Goal: Complete application form: Complete application form

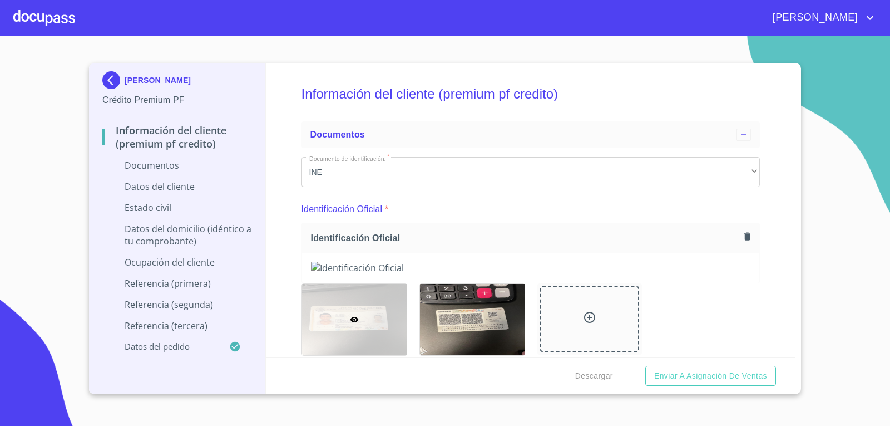
scroll to position [1798, 0]
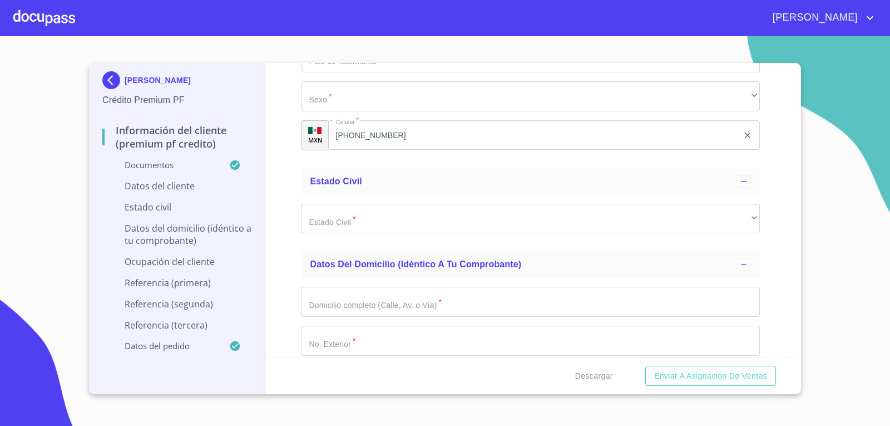
scroll to position [2406, 0]
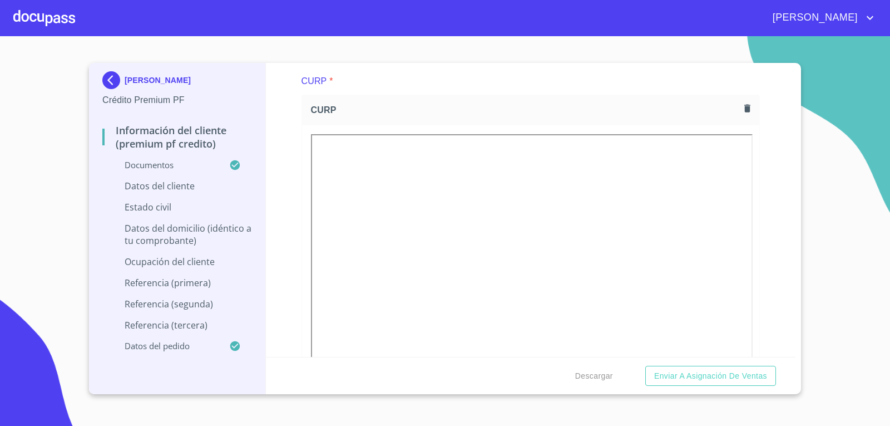
scroll to position [1313, 0]
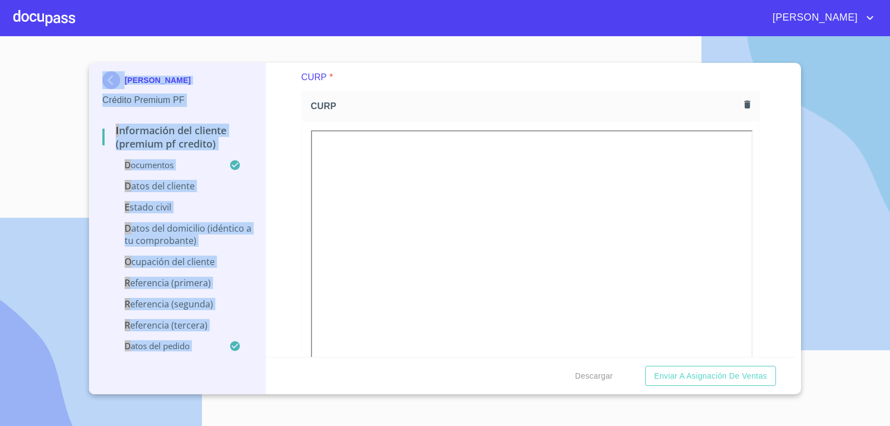
drag, startPoint x: 555, startPoint y: 4, endPoint x: 427, endPoint y: 206, distance: 238.6
click at [427, 206] on div "[PERSON_NAME] Crédito Premium PF Información del cliente (premium pf credito) D…" at bounding box center [445, 213] width 890 height 426
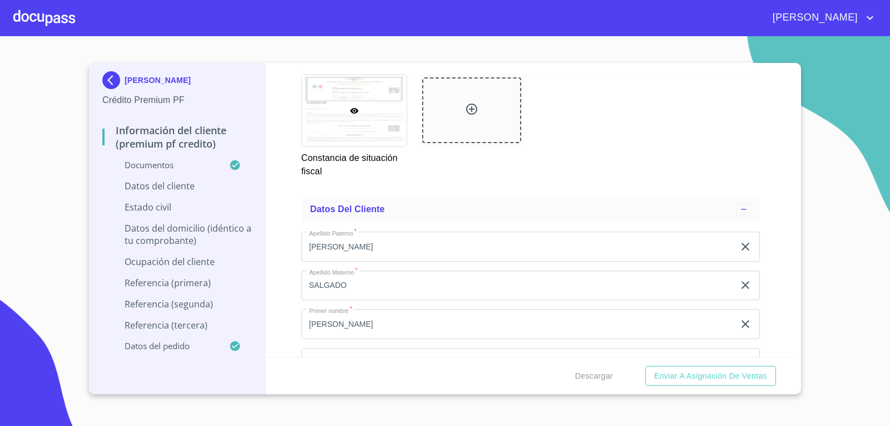
scroll to position [2188, 0]
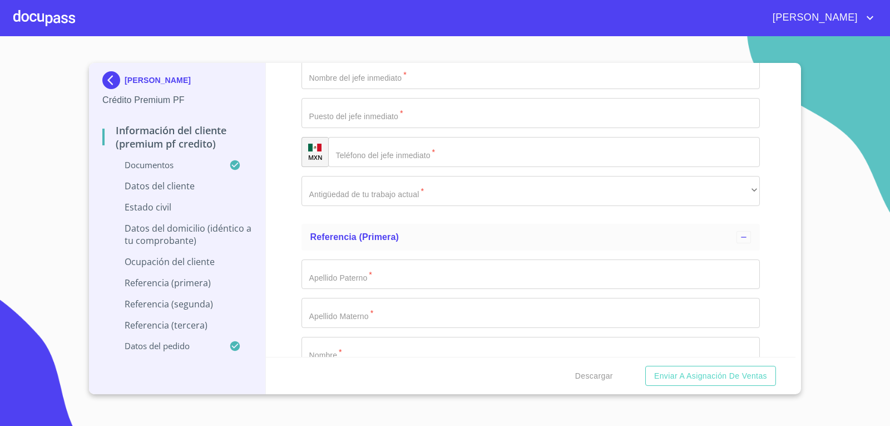
scroll to position [4399, 0]
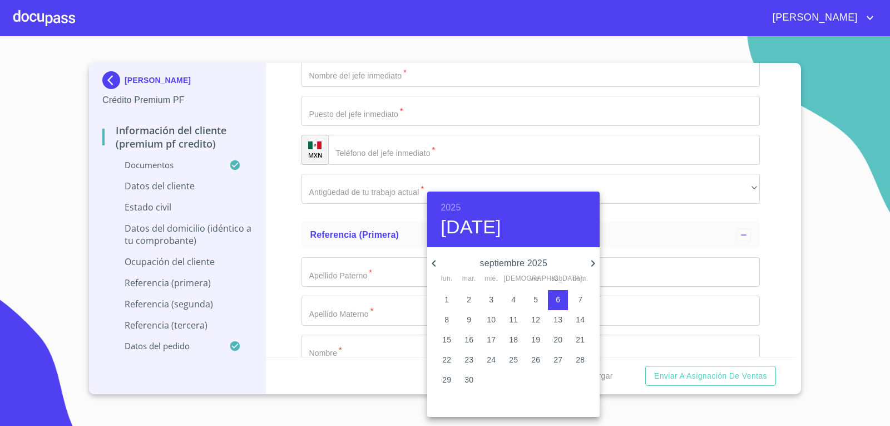
click at [541, 319] on span "12" at bounding box center [536, 319] width 20 height 11
click at [439, 263] on icon "button" at bounding box center [433, 263] width 13 height 13
click at [530, 267] on p "agosto 2025" at bounding box center [514, 263] width 146 height 13
click at [536, 262] on p "agosto 2025" at bounding box center [514, 263] width 146 height 13
click at [501, 224] on h4 "[DATE]" at bounding box center [471, 226] width 61 height 23
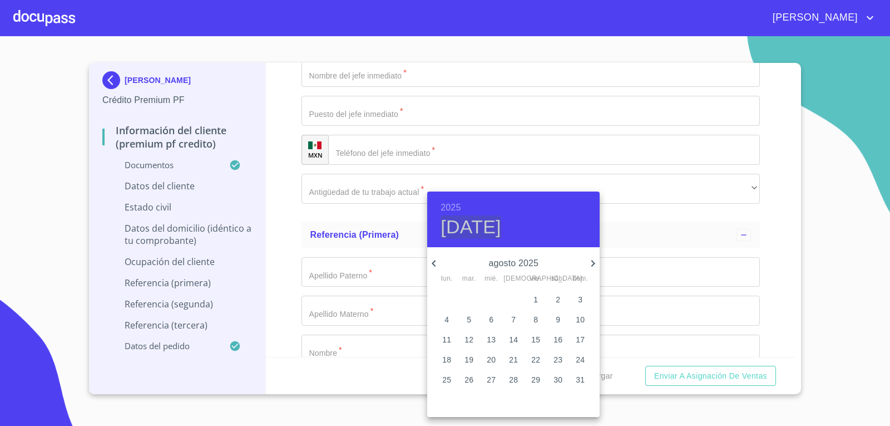
click at [501, 230] on h4 "[DATE]" at bounding box center [471, 226] width 61 height 23
click at [500, 228] on h4 "[DATE]" at bounding box center [471, 226] width 61 height 23
click at [590, 265] on icon "button" at bounding box center [592, 263] width 13 height 13
click at [435, 267] on icon "button" at bounding box center [433, 263] width 13 height 13
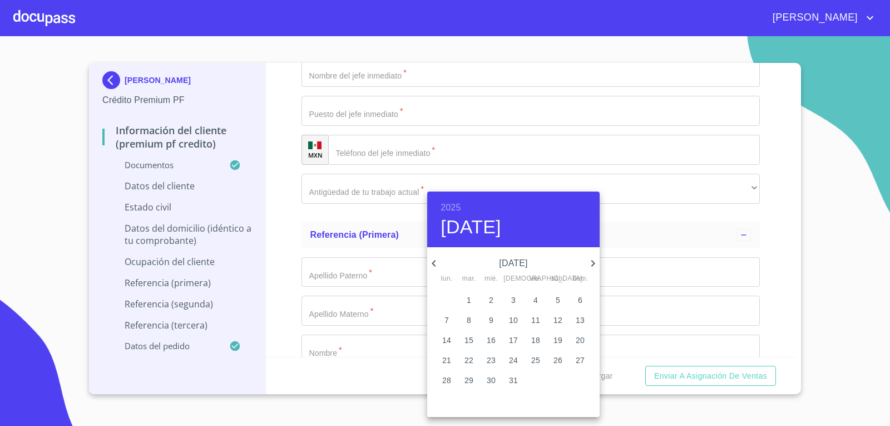
click at [435, 267] on icon "button" at bounding box center [433, 263] width 13 height 13
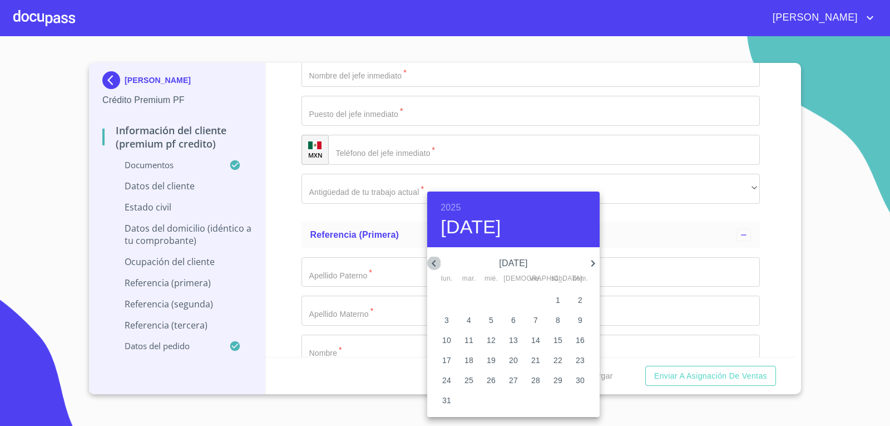
click at [435, 267] on icon "button" at bounding box center [433, 263] width 13 height 13
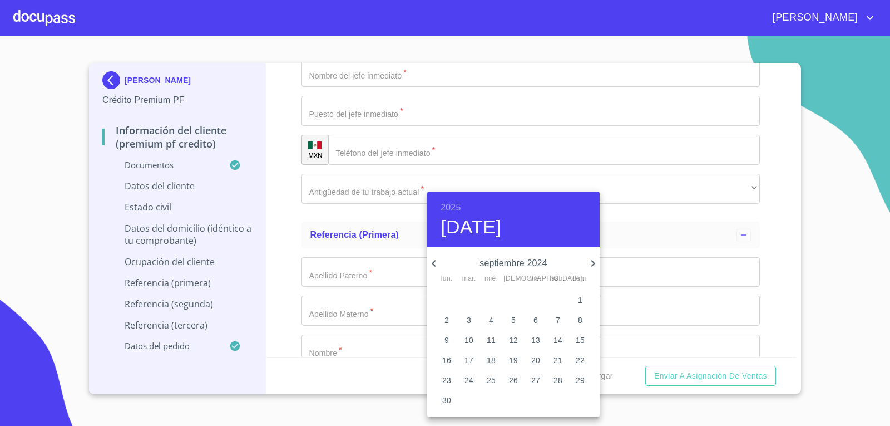
click at [435, 267] on icon "button" at bounding box center [433, 263] width 13 height 13
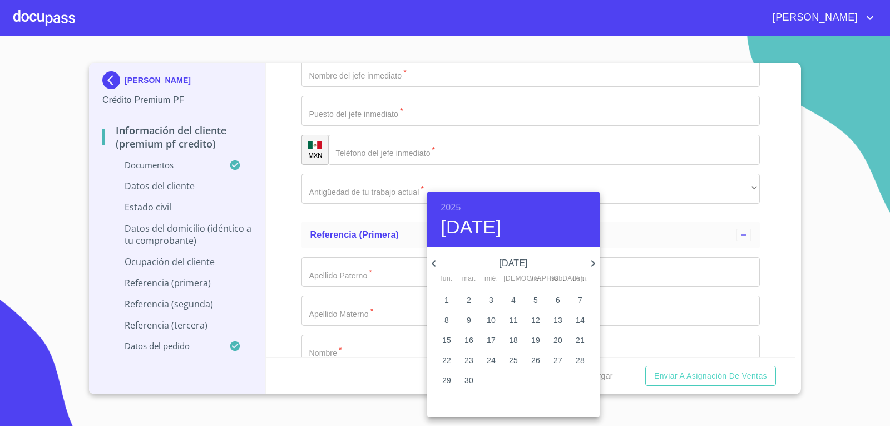
click at [435, 267] on icon "button" at bounding box center [433, 263] width 13 height 13
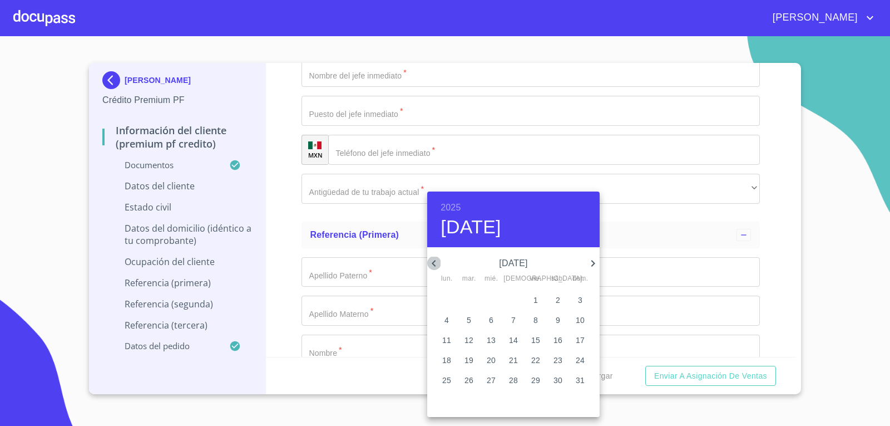
click at [435, 267] on icon "button" at bounding box center [433, 263] width 13 height 13
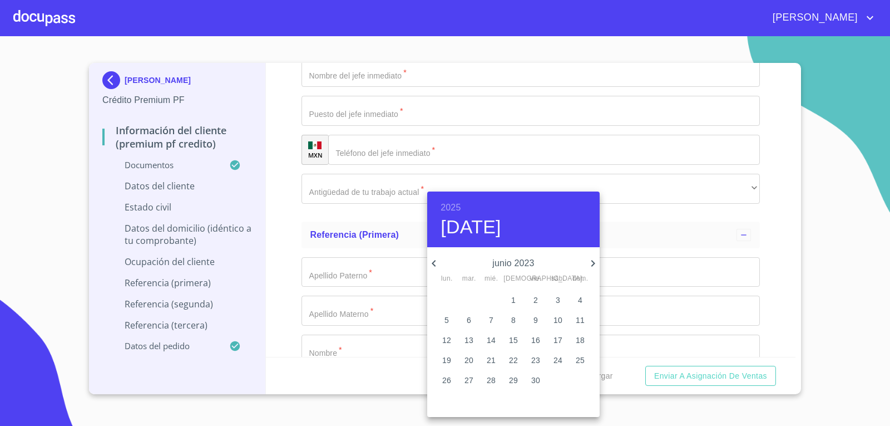
click at [435, 267] on icon "button" at bounding box center [433, 263] width 13 height 13
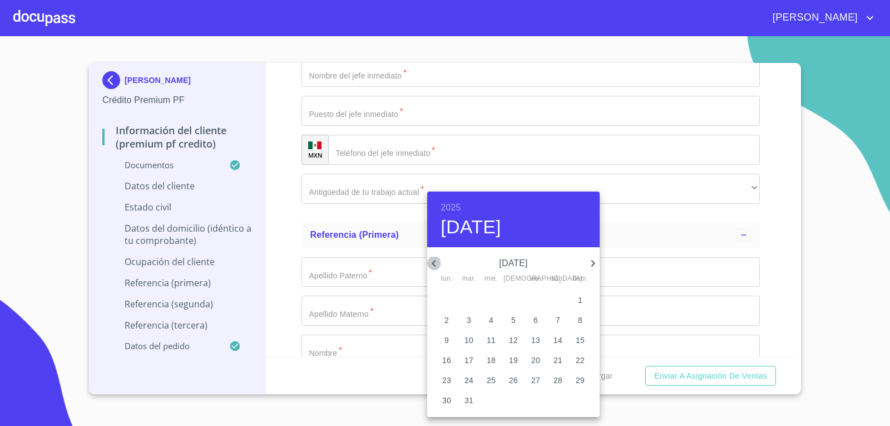
click at [435, 267] on icon "button" at bounding box center [433, 263] width 13 height 13
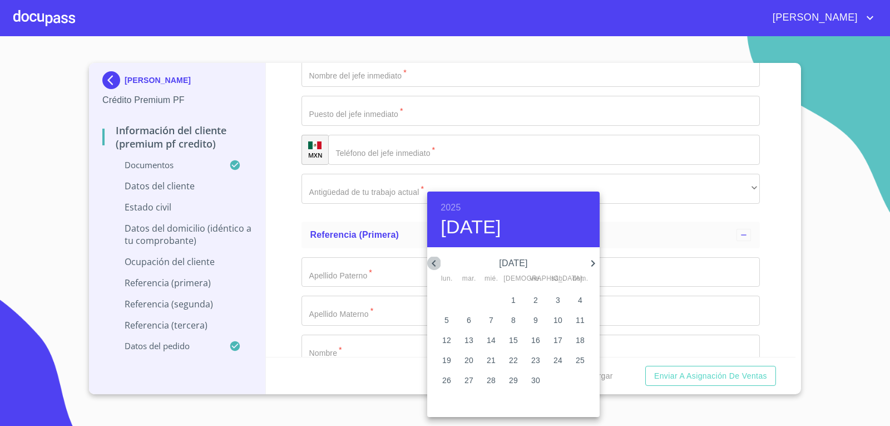
click at [435, 267] on icon "button" at bounding box center [433, 263] width 13 height 13
click at [505, 260] on p "[DATE]" at bounding box center [514, 263] width 146 height 13
click at [512, 265] on p "[DATE]" at bounding box center [514, 263] width 146 height 13
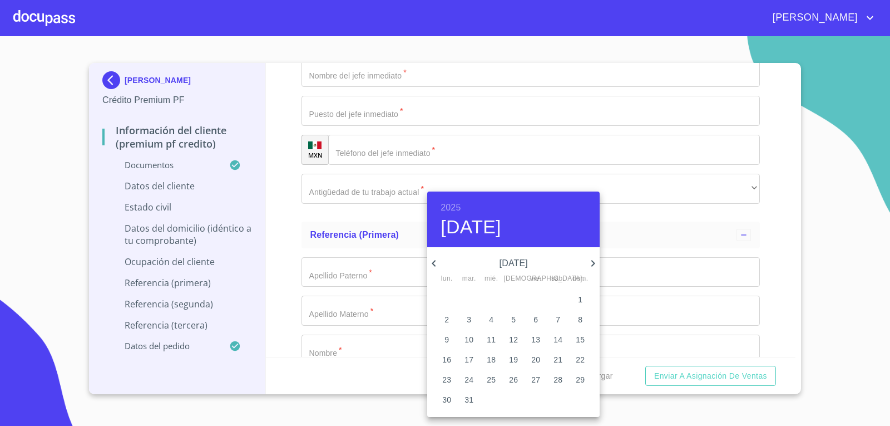
click at [527, 292] on div "29" at bounding box center [536, 300] width 22 height 20
click at [532, 269] on p "[DATE]" at bounding box center [514, 263] width 146 height 13
click at [456, 208] on h6 "2025" at bounding box center [451, 208] width 20 height 16
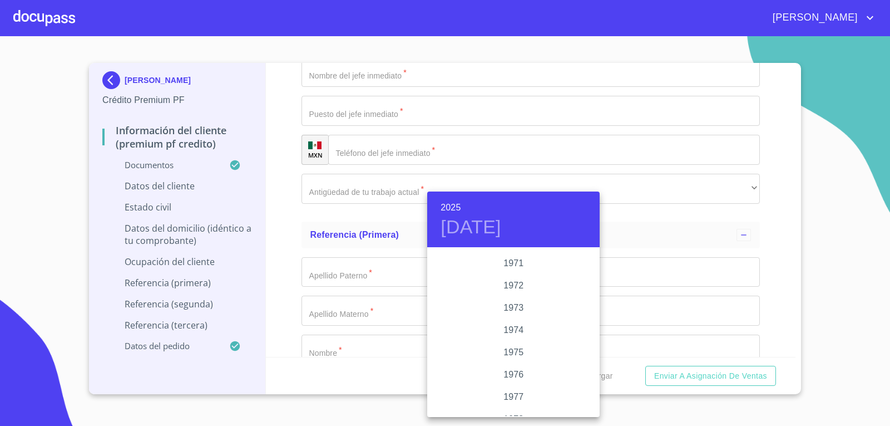
scroll to position [1024, 0]
click at [511, 287] on div "1972" at bounding box center [513, 282] width 172 height 22
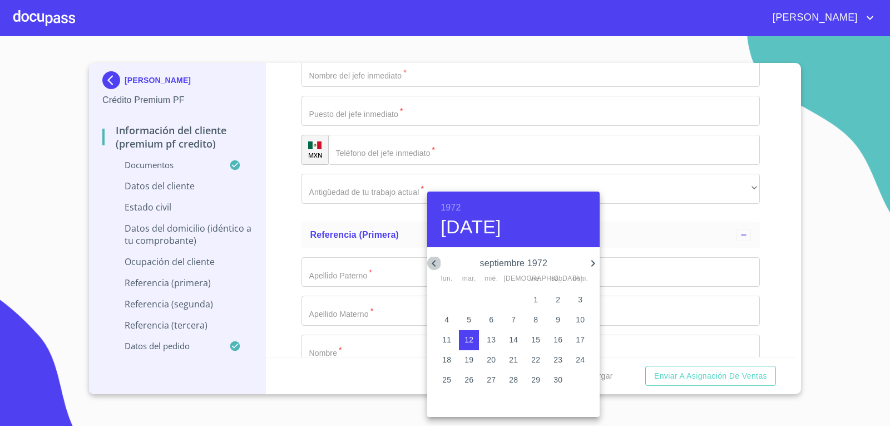
click at [436, 259] on icon "button" at bounding box center [433, 263] width 13 height 13
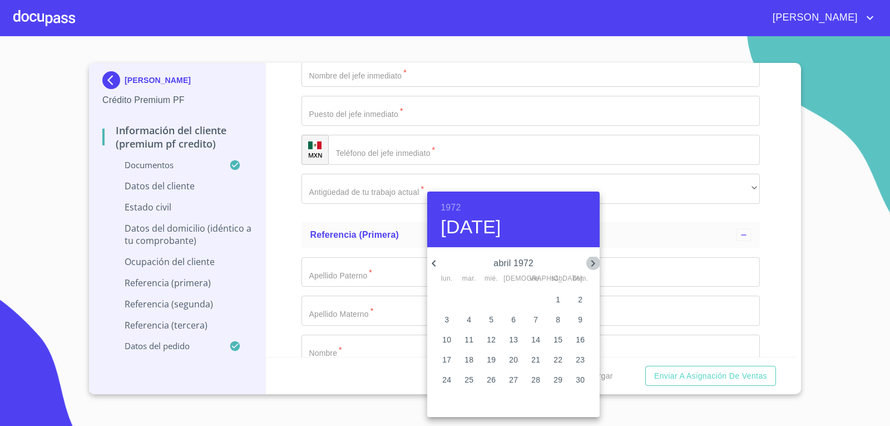
click at [590, 261] on icon "button" at bounding box center [592, 263] width 13 height 13
click at [536, 297] on p "5" at bounding box center [536, 299] width 4 height 11
type input "5 de may. de 1972"
click at [696, 278] on div at bounding box center [445, 213] width 890 height 426
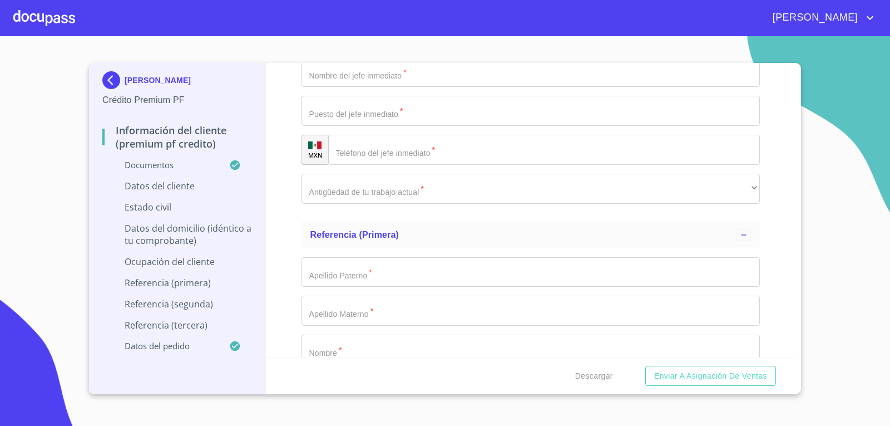
type input "R"
paste input "SC7"
type input "SASB7205SC7"
